Goal: Information Seeking & Learning: Learn about a topic

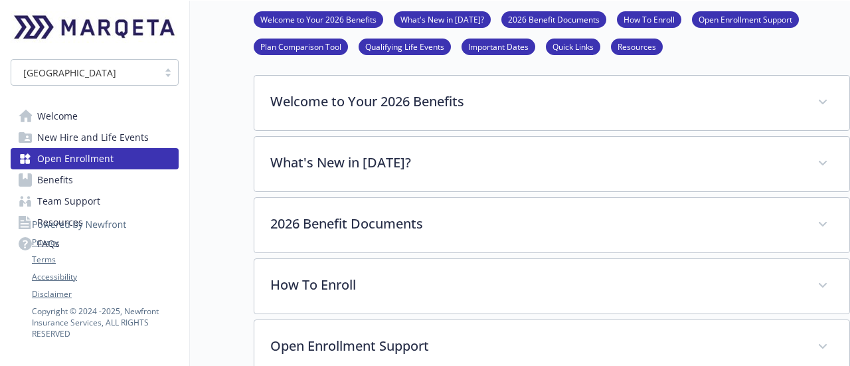
scroll to position [69, 0]
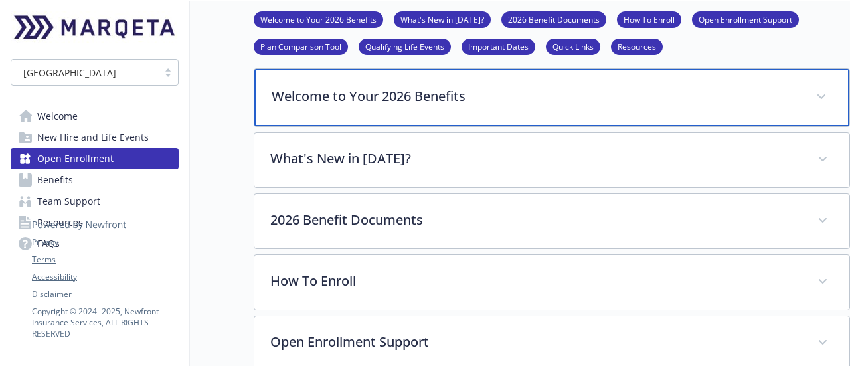
click at [640, 100] on p "Welcome to Your 2026 Benefits" at bounding box center [536, 96] width 529 height 20
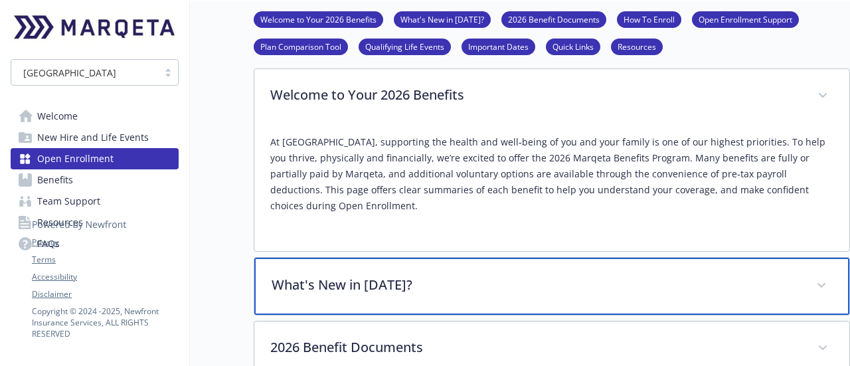
click at [676, 275] on p "What's New in [DATE]?" at bounding box center [536, 285] width 529 height 20
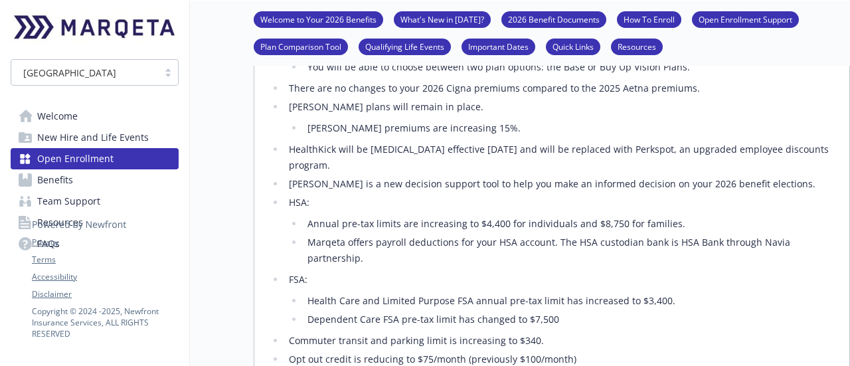
scroll to position [494, 0]
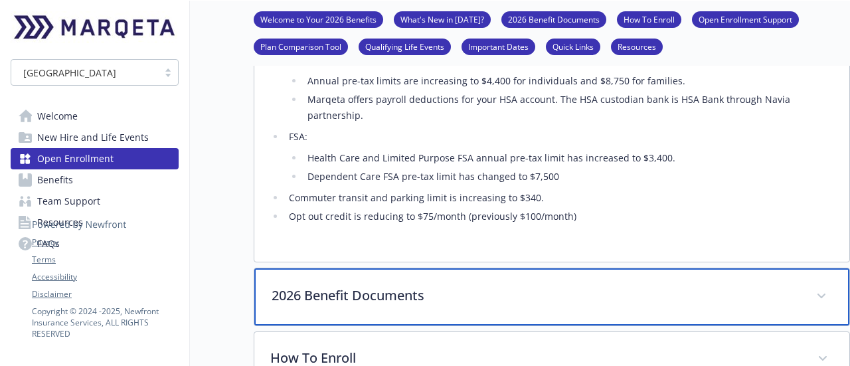
click at [676, 286] on p "2026 Benefit Documents" at bounding box center [536, 296] width 529 height 20
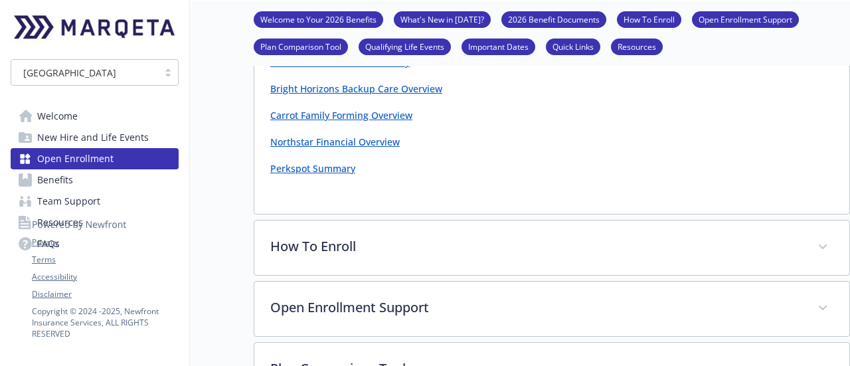
scroll to position [1902, 0]
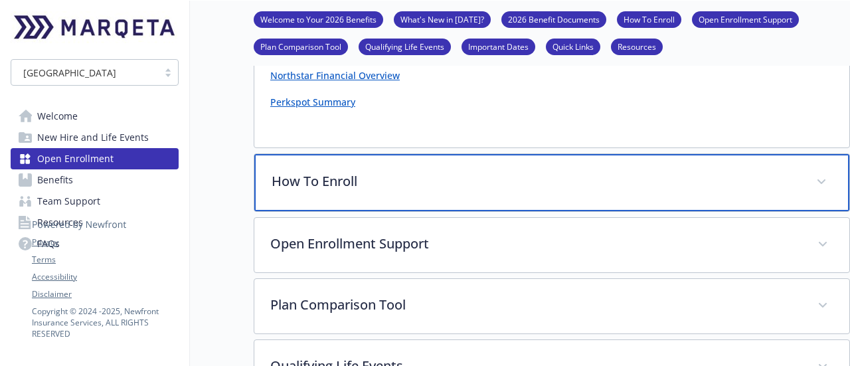
click at [653, 171] on p "How To Enroll" at bounding box center [536, 181] width 529 height 20
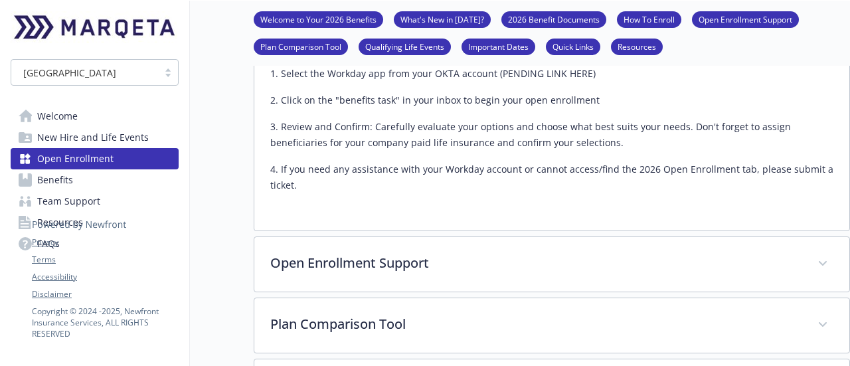
scroll to position [2247, 0]
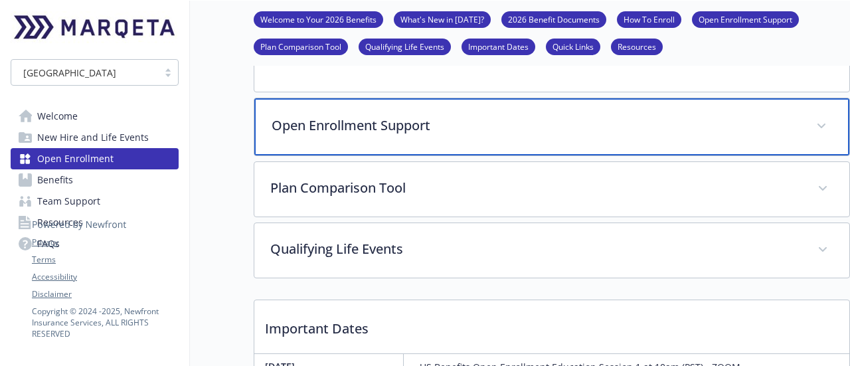
click at [633, 116] on p "Open Enrollment Support" at bounding box center [536, 126] width 529 height 20
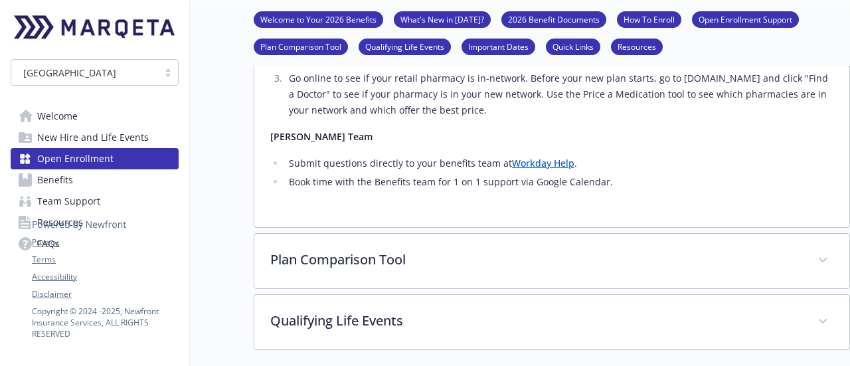
scroll to position [3310, 0]
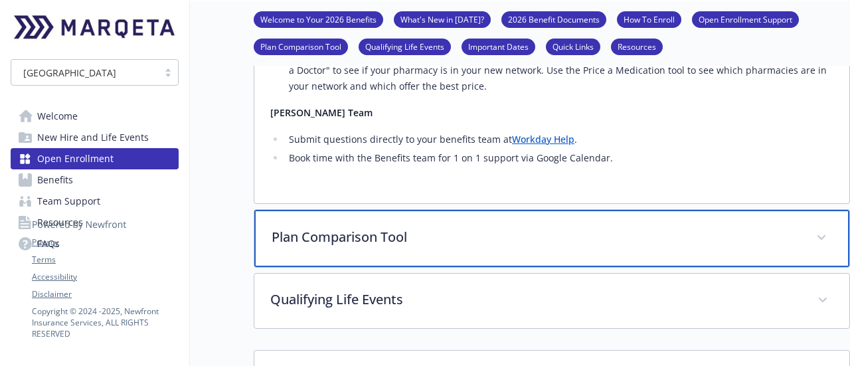
click at [594, 210] on div "Plan Comparison Tool" at bounding box center [551, 238] width 595 height 57
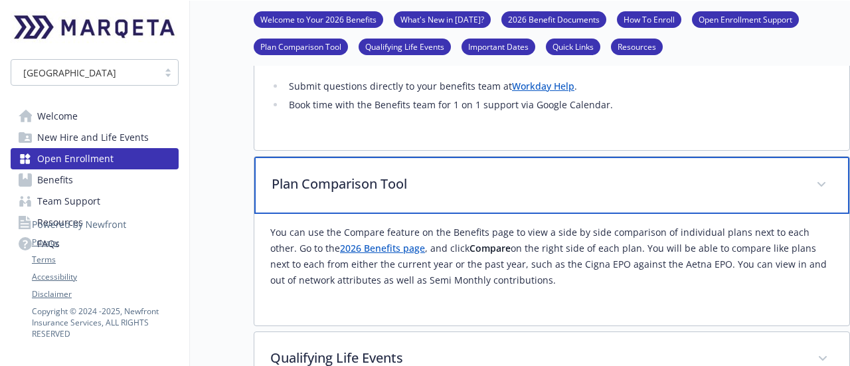
scroll to position [3416, 0]
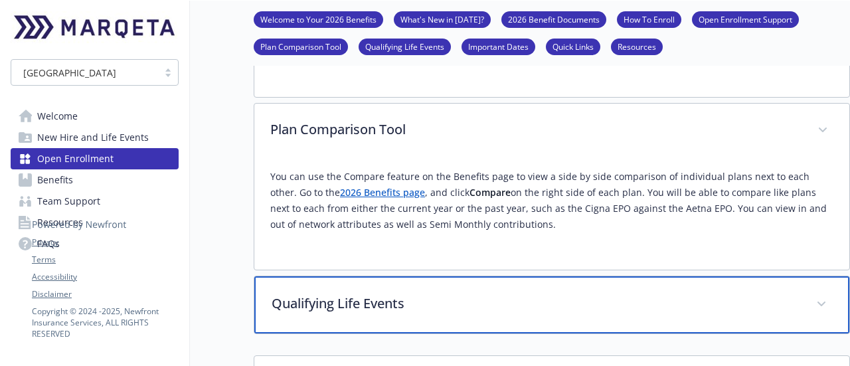
click at [572, 294] on p "Qualifying Life Events" at bounding box center [536, 304] width 529 height 20
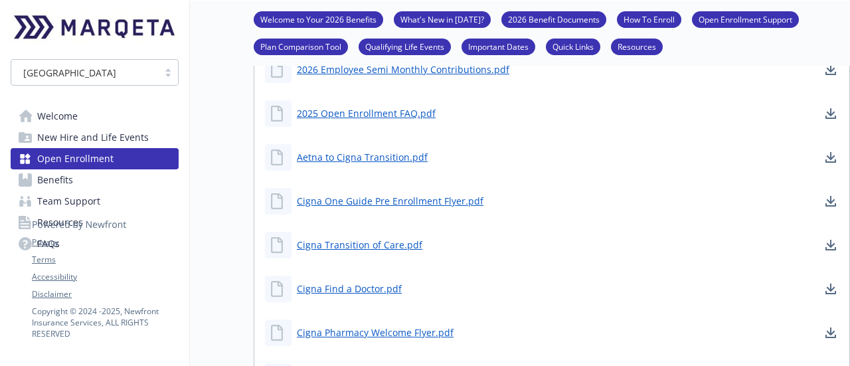
scroll to position [4717, 0]
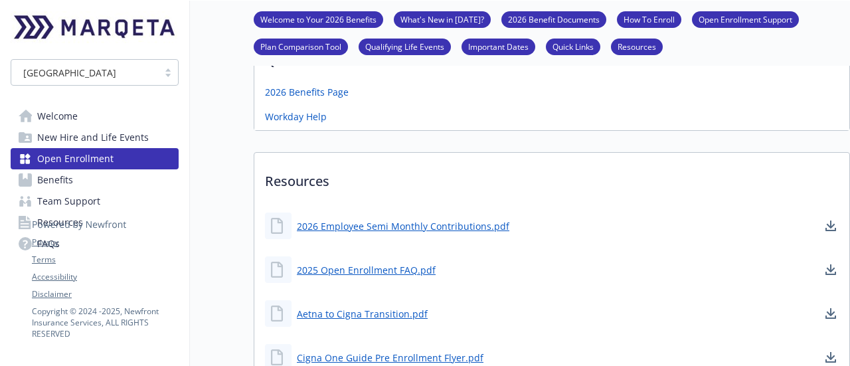
scroll to position [1069, 0]
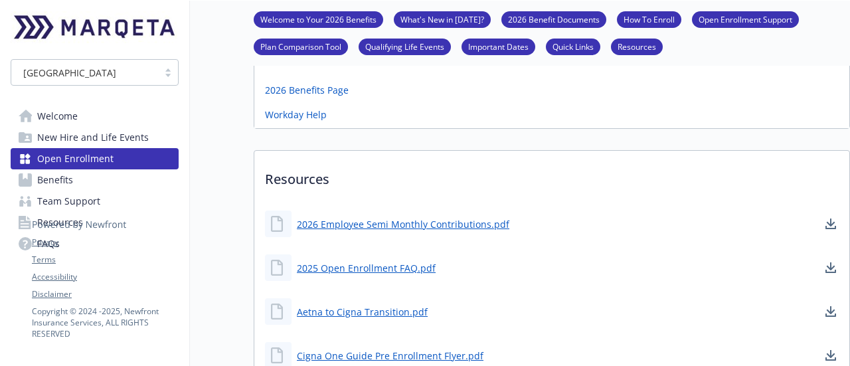
click at [433, 210] on div "2026 Employee Semi Monthly Contributions.pdf" at bounding box center [387, 223] width 244 height 27
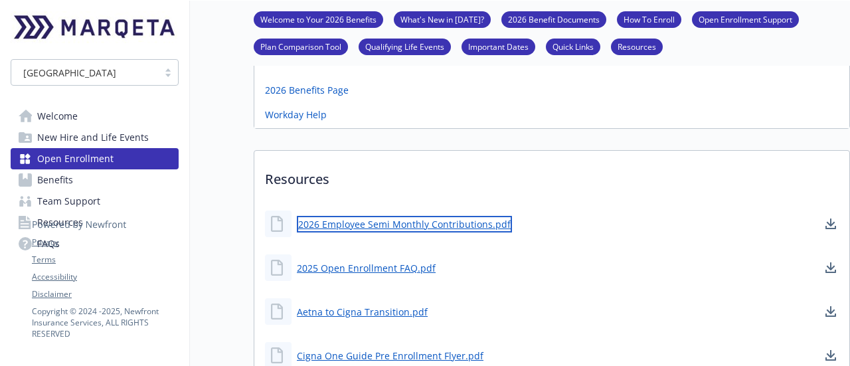
click at [421, 218] on link "2026 Employee Semi Monthly Contributions.pdf" at bounding box center [404, 224] width 215 height 17
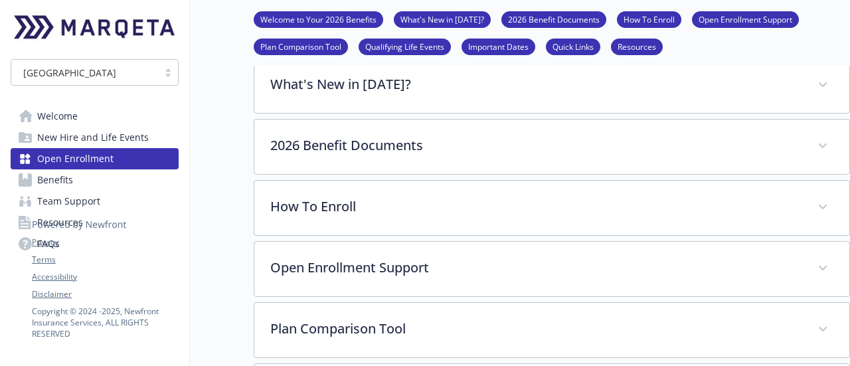
scroll to position [157, 0]
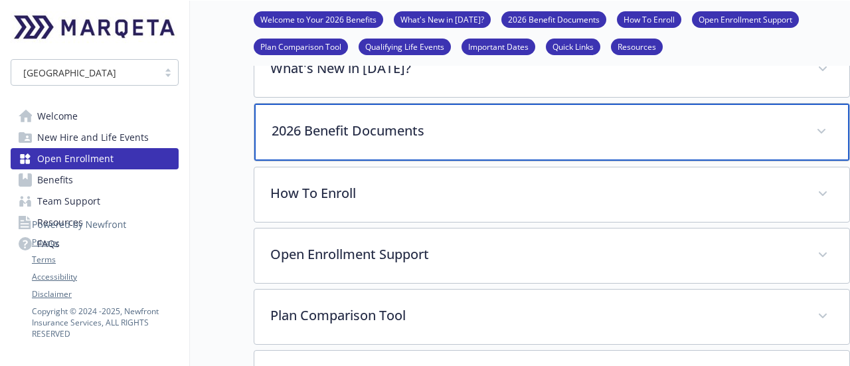
click at [606, 116] on div "2026 Benefit Documents" at bounding box center [551, 132] width 595 height 57
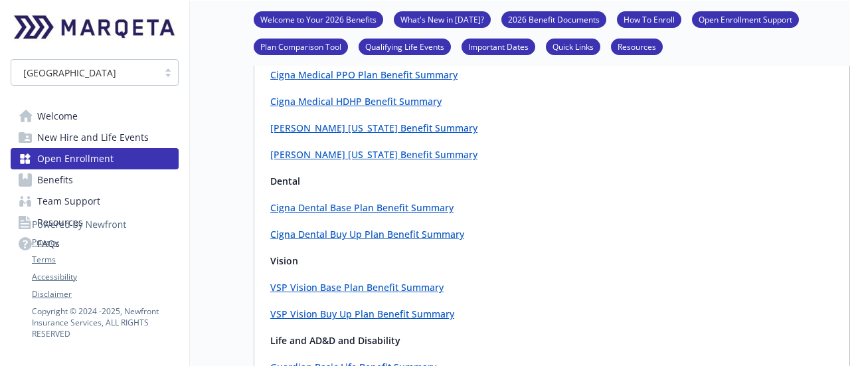
scroll to position [325, 0]
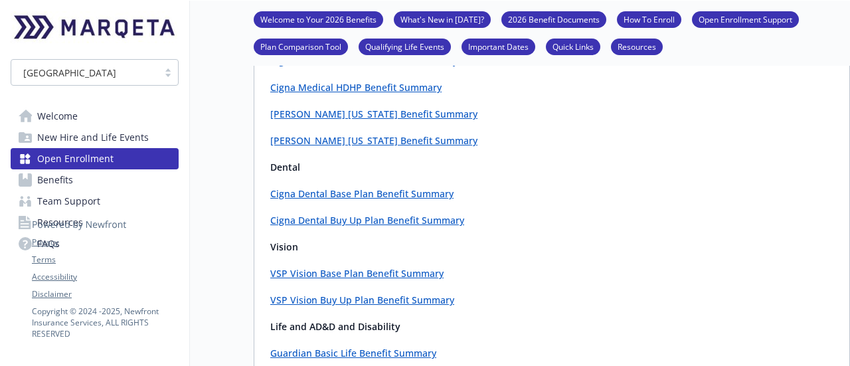
click at [375, 220] on link "Cigna Dental Buy Up Plan Benefit Summary" at bounding box center [367, 220] width 194 height 13
click at [337, 191] on link "Cigna Dental Base Plan Benefit Summary" at bounding box center [361, 193] width 183 height 13
